Goal: Information Seeking & Learning: Learn about a topic

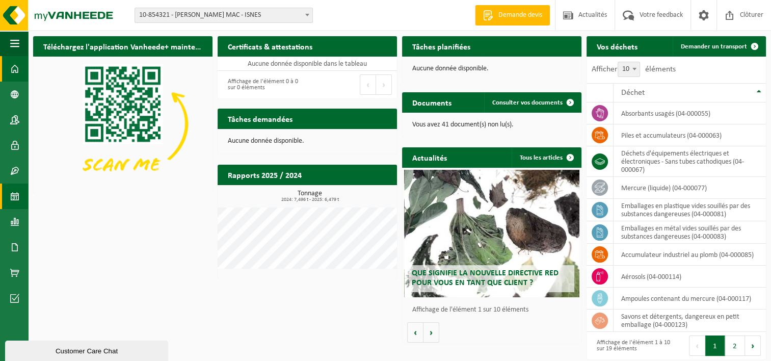
click at [16, 196] on span at bounding box center [14, 195] width 9 height 25
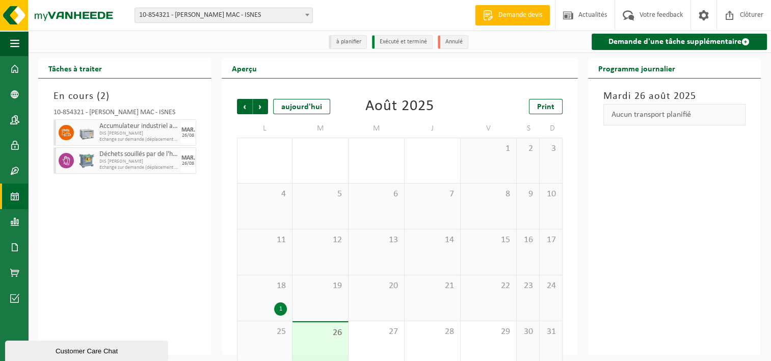
scroll to position [17, 0]
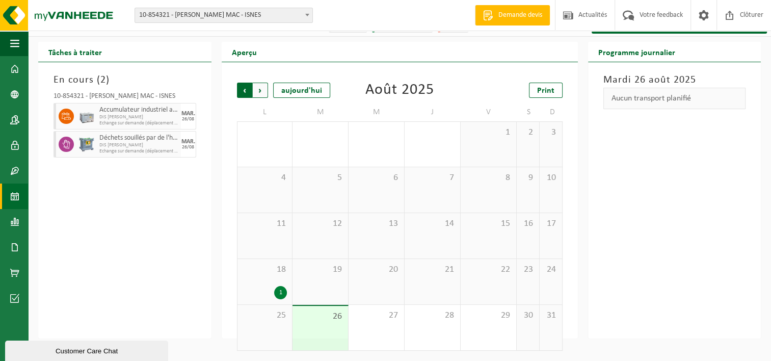
click at [265, 91] on span "Suivant" at bounding box center [260, 90] width 15 height 15
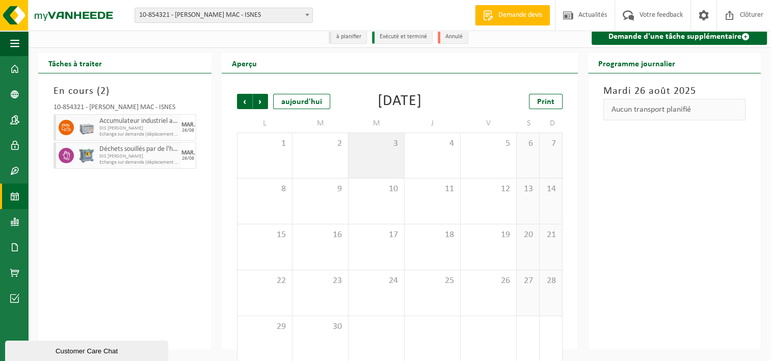
scroll to position [0, 0]
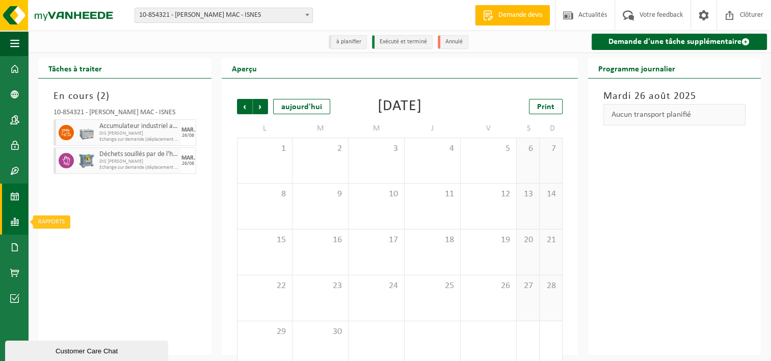
click at [16, 219] on span at bounding box center [14, 221] width 9 height 25
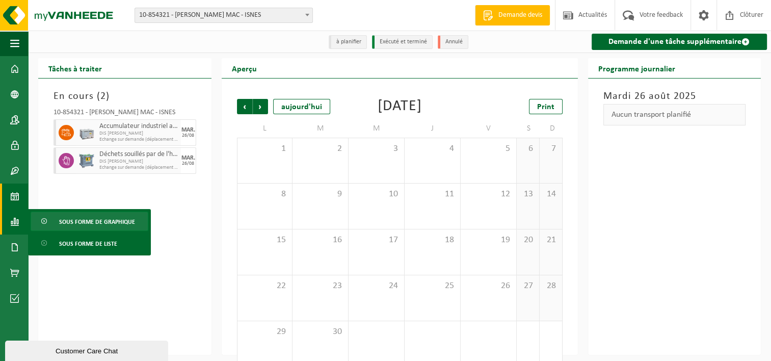
click at [85, 223] on span "Sous forme de graphique" at bounding box center [97, 221] width 76 height 19
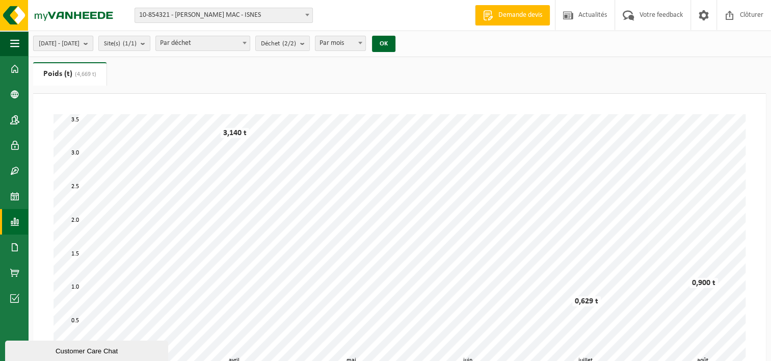
click at [93, 42] on b "submit" at bounding box center [88, 43] width 9 height 14
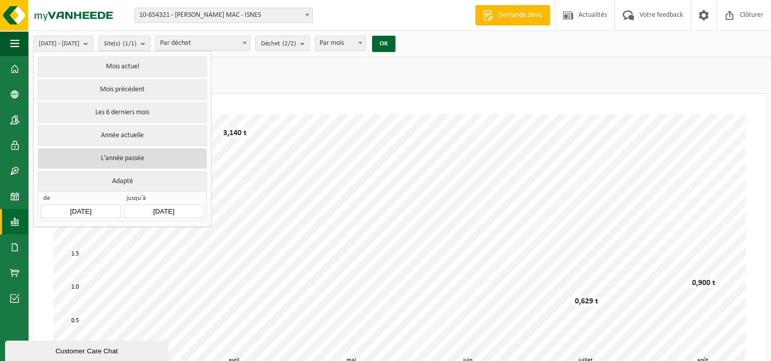
click at [152, 158] on button "L'année passée" at bounding box center [122, 158] width 169 height 20
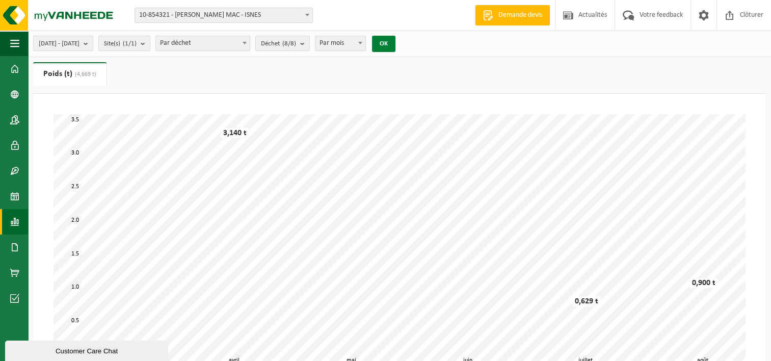
click at [395, 42] on button "OK" at bounding box center [383, 44] width 23 height 16
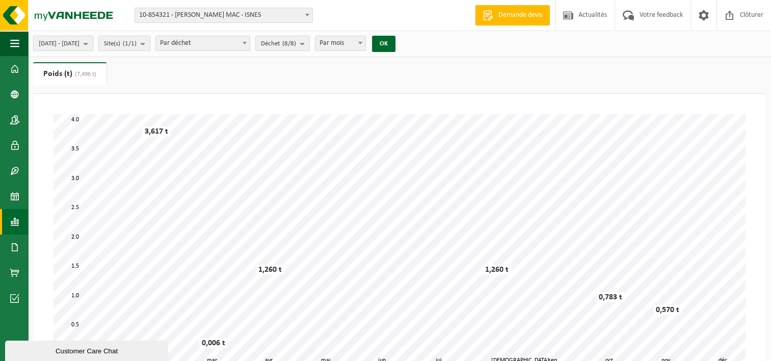
click at [93, 41] on b "submit" at bounding box center [88, 43] width 9 height 14
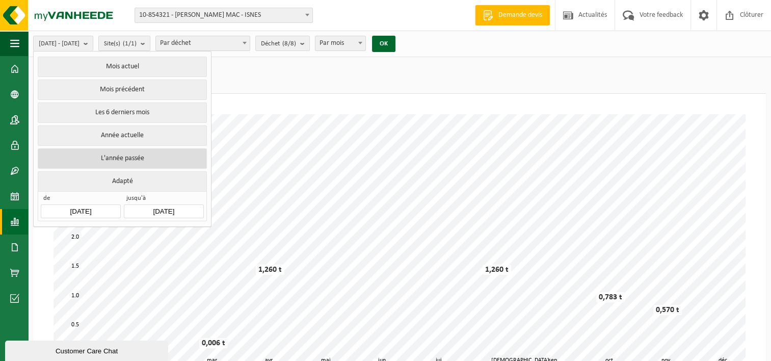
click at [113, 155] on button "L'année passée" at bounding box center [122, 158] width 169 height 20
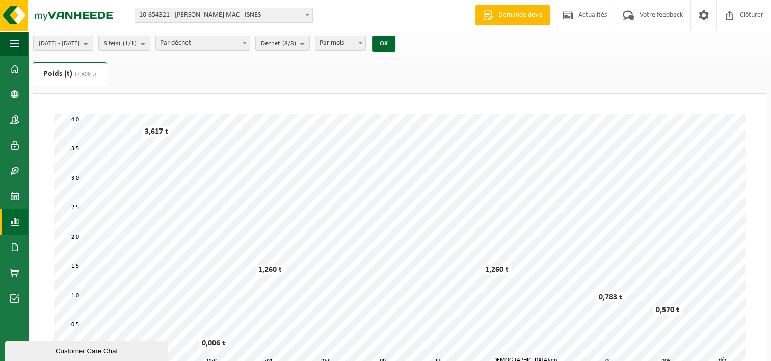
click at [93, 44] on b "submit" at bounding box center [88, 43] width 9 height 14
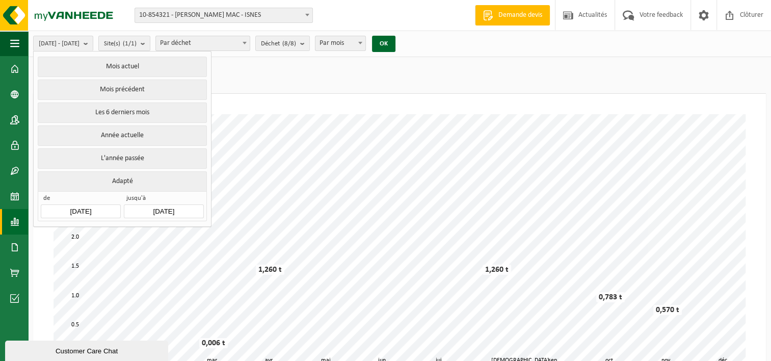
click at [120, 177] on button "Adapté" at bounding box center [122, 181] width 169 height 20
click at [121, 181] on button "Adapté" at bounding box center [122, 181] width 169 height 20
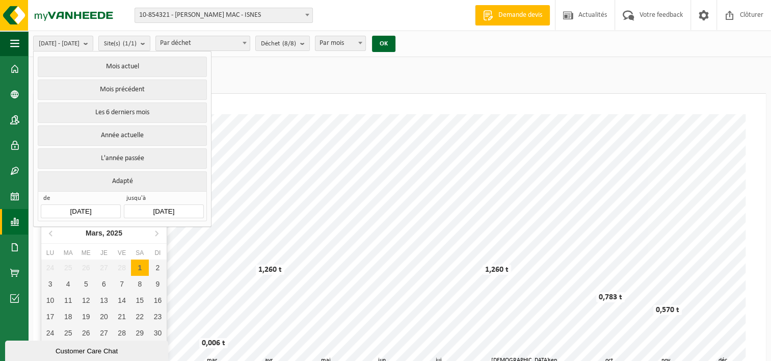
click at [76, 209] on input "2024-01-01" at bounding box center [80, 211] width 79 height 14
click at [77, 208] on input "2024-01-01" at bounding box center [80, 211] width 79 height 14
click at [49, 232] on icon at bounding box center [50, 233] width 3 height 5
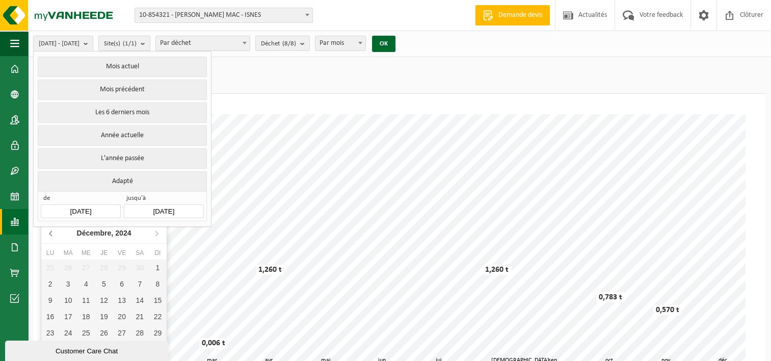
click at [49, 232] on icon at bounding box center [50, 233] width 3 height 5
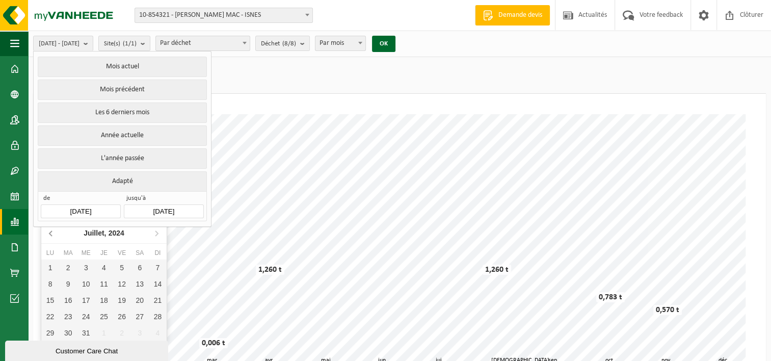
click at [49, 232] on icon at bounding box center [50, 233] width 3 height 5
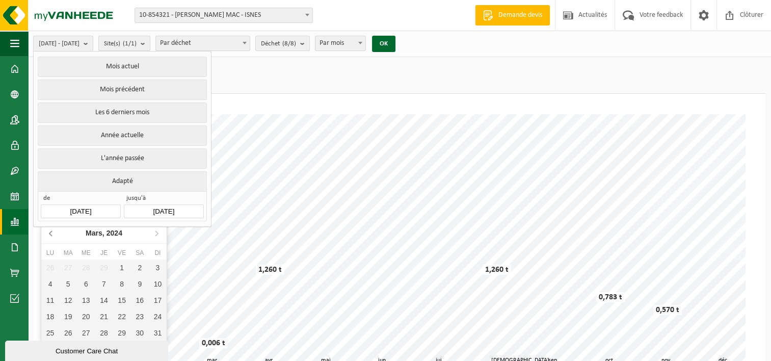
click at [49, 232] on icon at bounding box center [50, 233] width 3 height 5
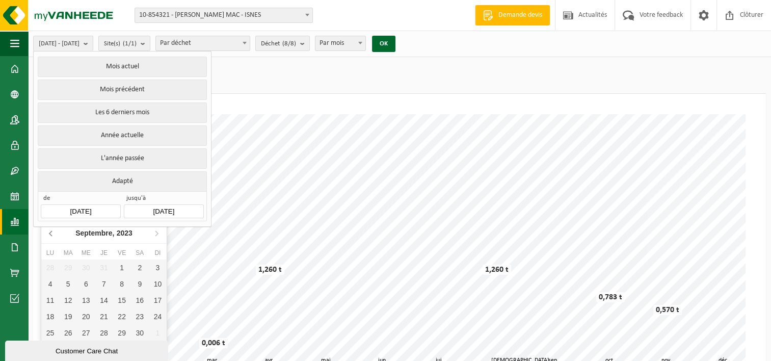
click at [49, 232] on icon at bounding box center [50, 233] width 3 height 5
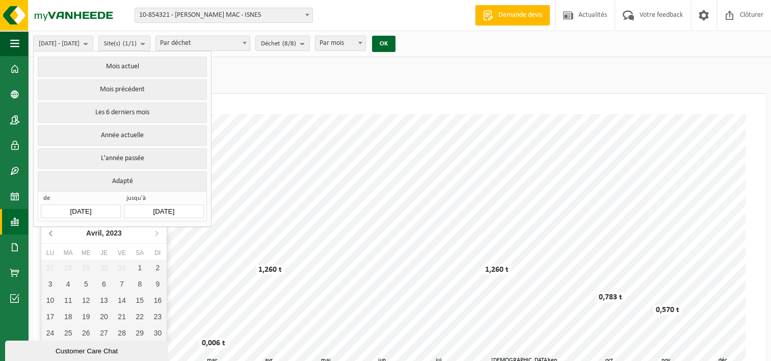
click at [49, 232] on icon at bounding box center [50, 233] width 3 height 5
click at [155, 230] on icon at bounding box center [156, 233] width 16 height 16
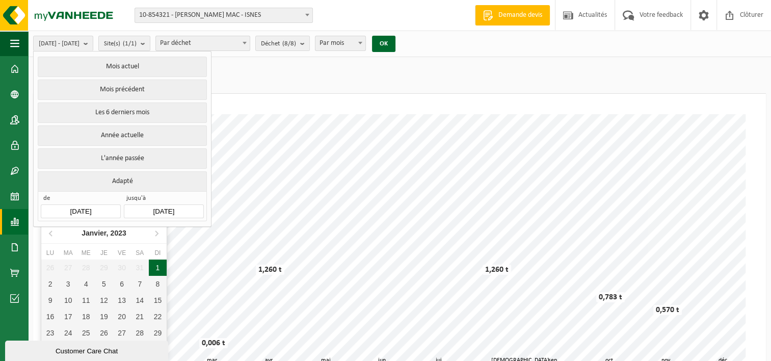
click at [159, 269] on div "1" at bounding box center [158, 267] width 18 height 16
type input "2023-01-01"
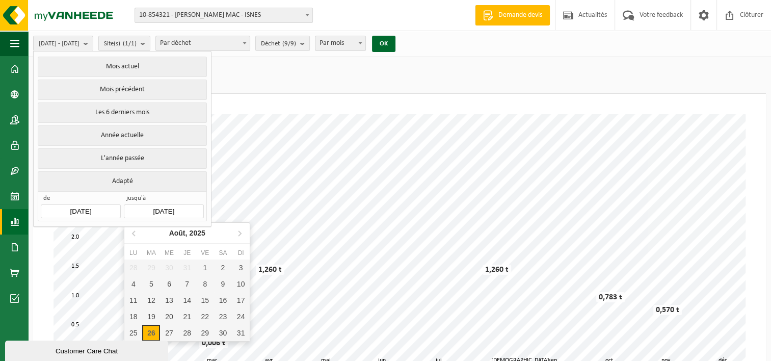
click at [187, 207] on input "2025-08-26" at bounding box center [163, 211] width 79 height 14
click at [132, 234] on icon at bounding box center [134, 233] width 16 height 16
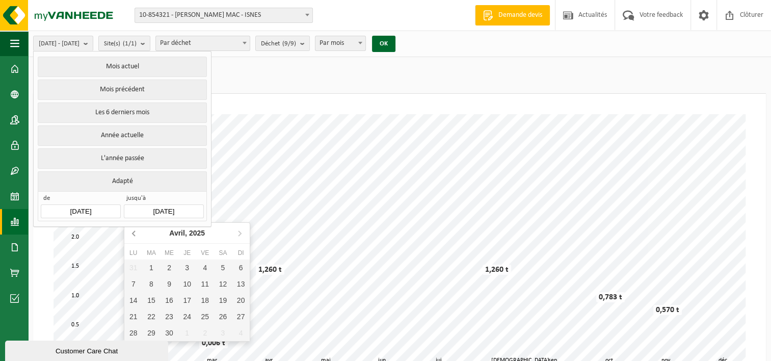
click at [132, 234] on icon at bounding box center [134, 233] width 16 height 16
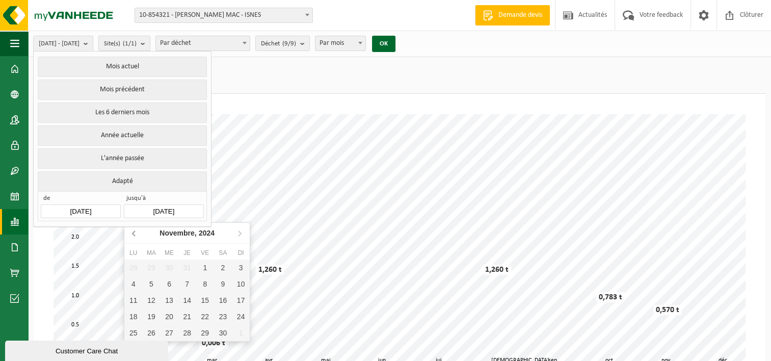
click at [132, 234] on icon at bounding box center [134, 233] width 16 height 16
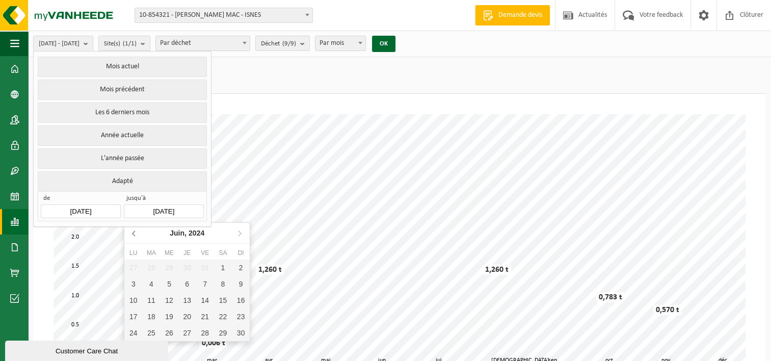
click at [132, 234] on icon at bounding box center [134, 233] width 16 height 16
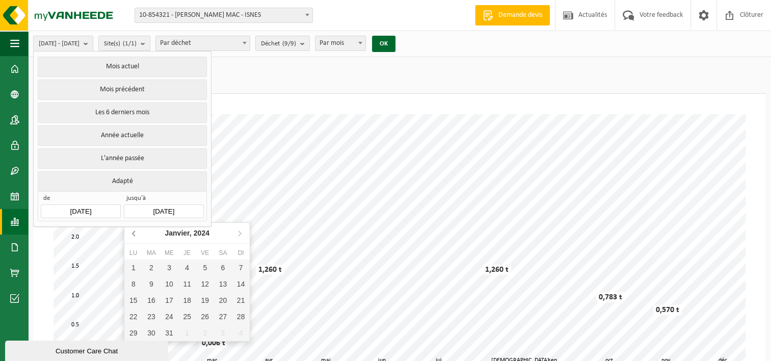
click at [132, 234] on icon at bounding box center [134, 233] width 16 height 16
click at [236, 234] on icon at bounding box center [239, 233] width 16 height 16
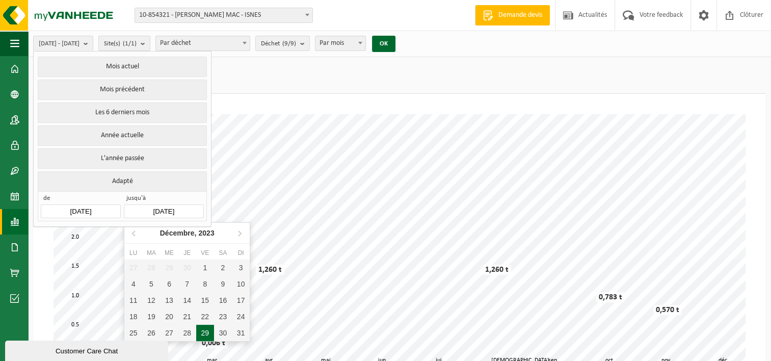
click at [206, 333] on div "29" at bounding box center [205, 332] width 18 height 16
type input "2023-12-29"
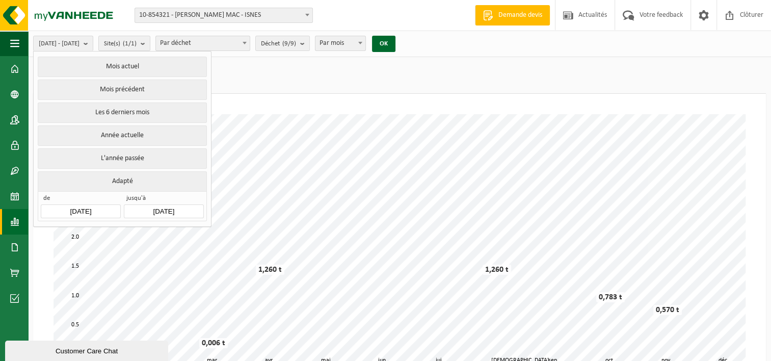
type input "2023-01-01"
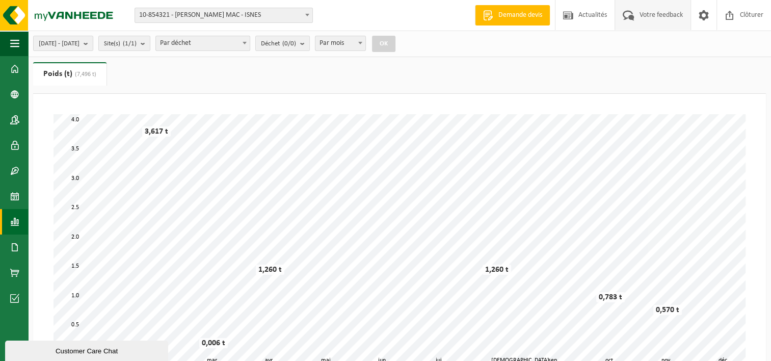
click at [658, 15] on span "Votre feedback" at bounding box center [661, 15] width 48 height 30
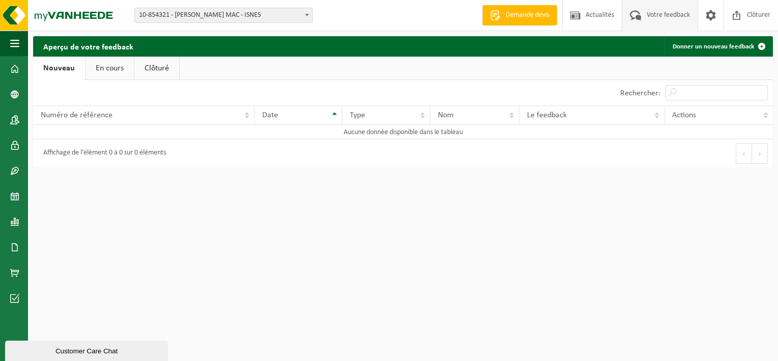
click at [97, 66] on link "En cours" at bounding box center [110, 68] width 48 height 23
click at [148, 72] on link "Clôturé" at bounding box center [155, 68] width 45 height 23
